Goal: Register for event/course

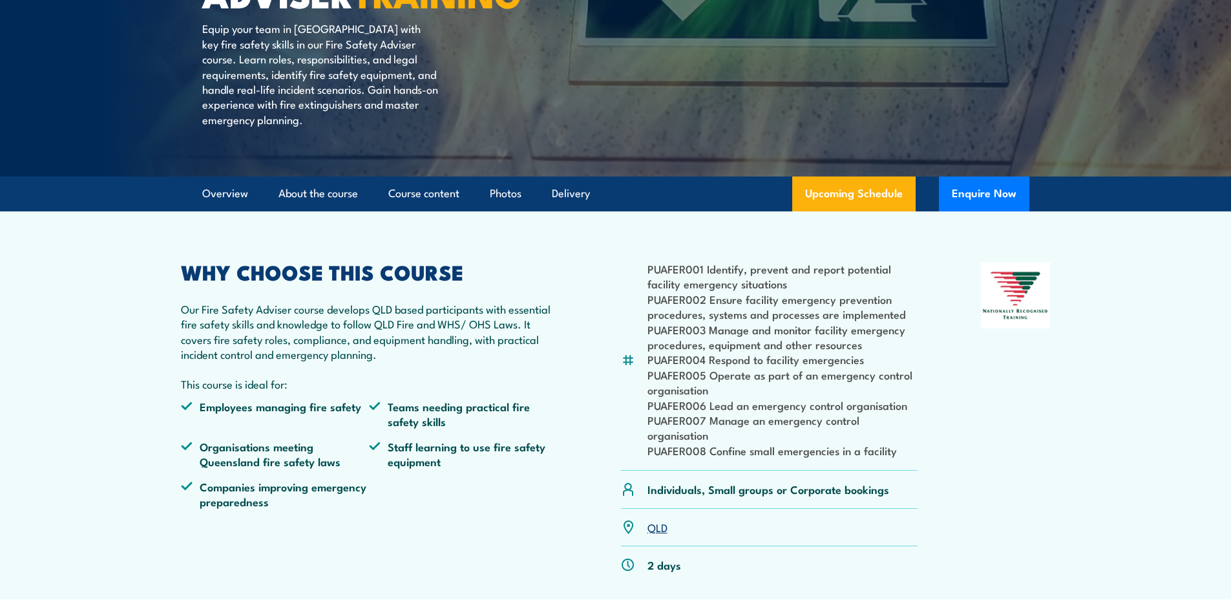
scroll to position [323, 0]
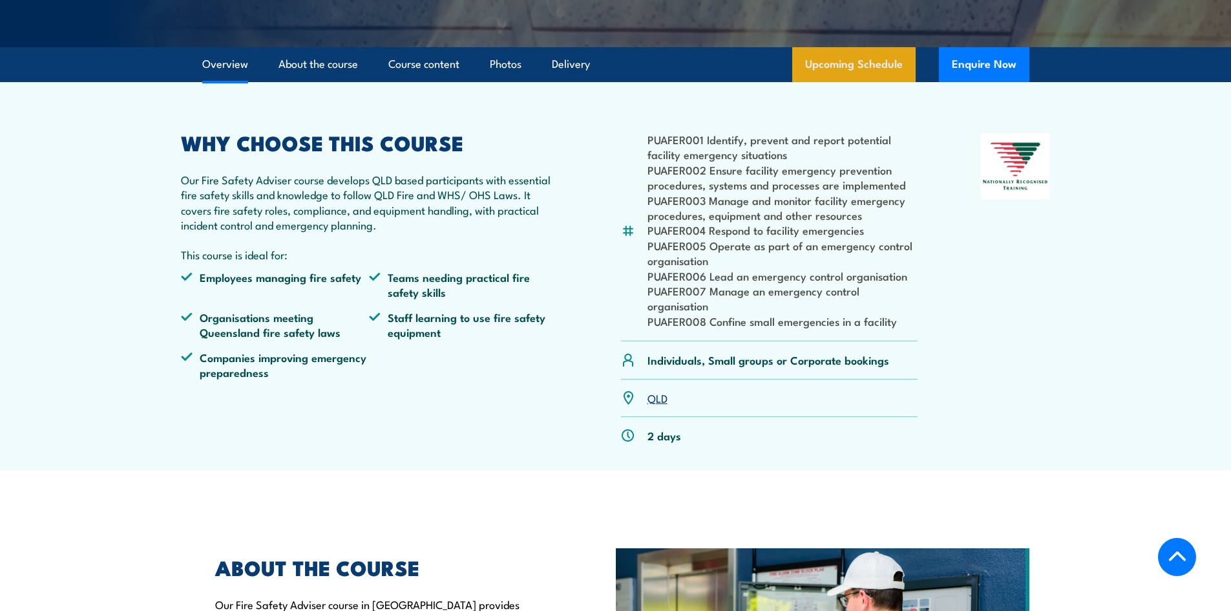
click at [860, 82] on link "Upcoming Schedule" at bounding box center [853, 64] width 123 height 35
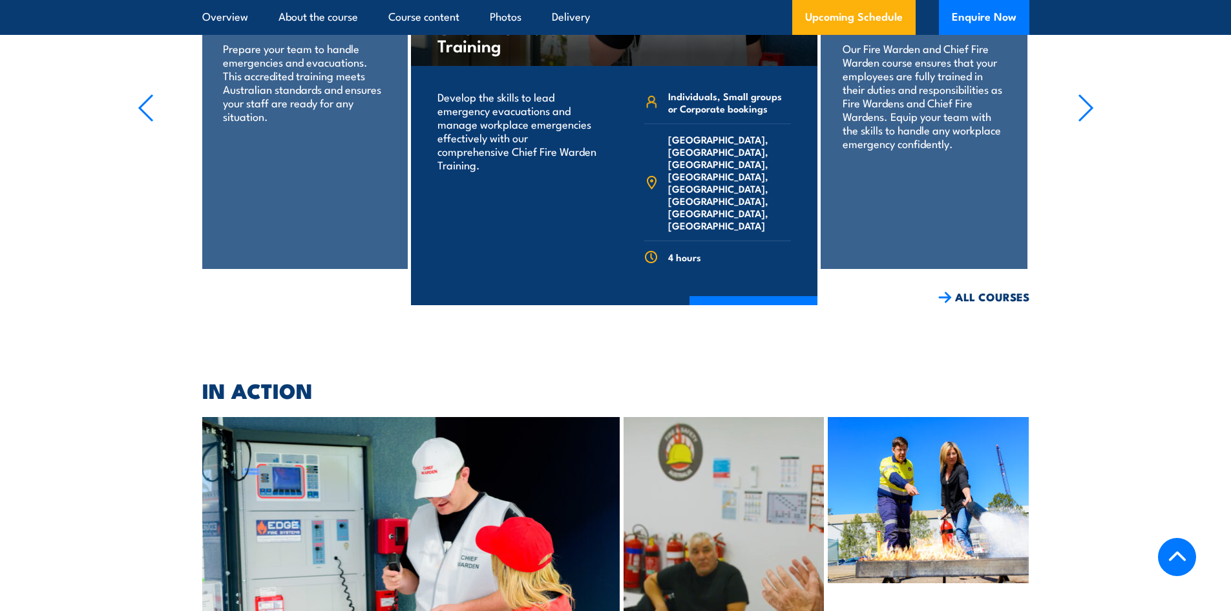
scroll to position [3471, 0]
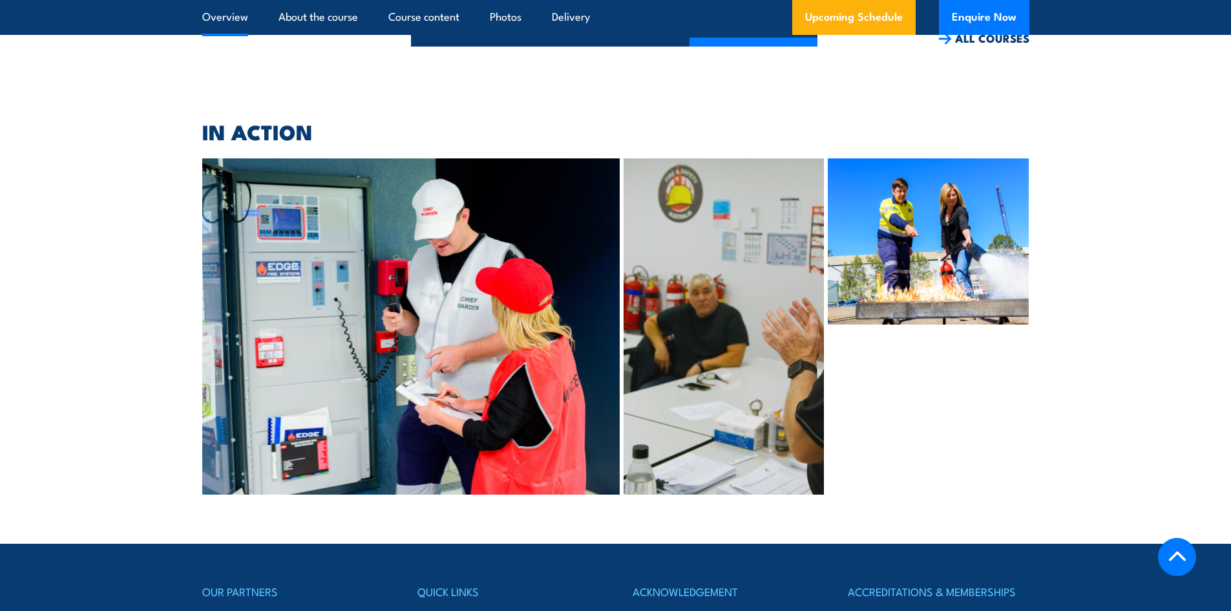
scroll to position [323, 0]
